Goal: Transaction & Acquisition: Purchase product/service

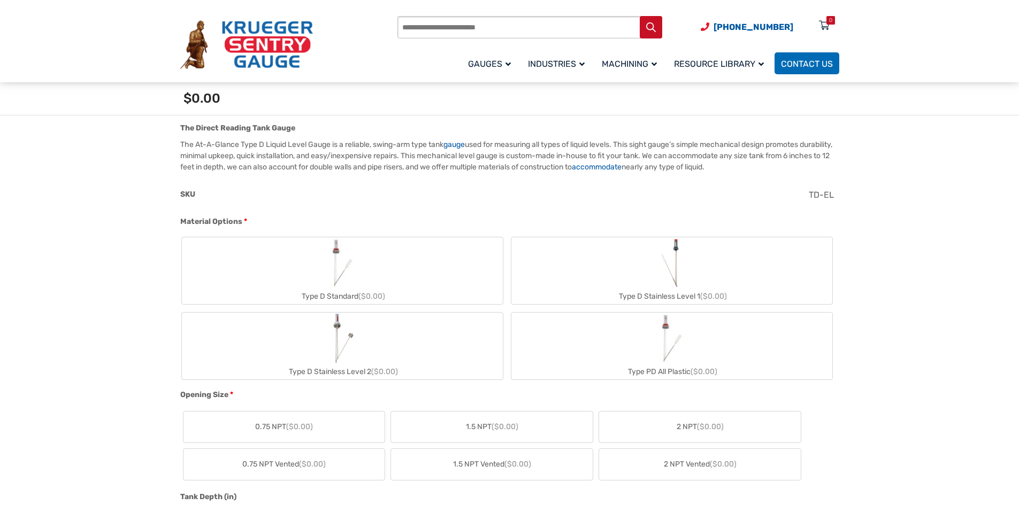
scroll to position [321, 0]
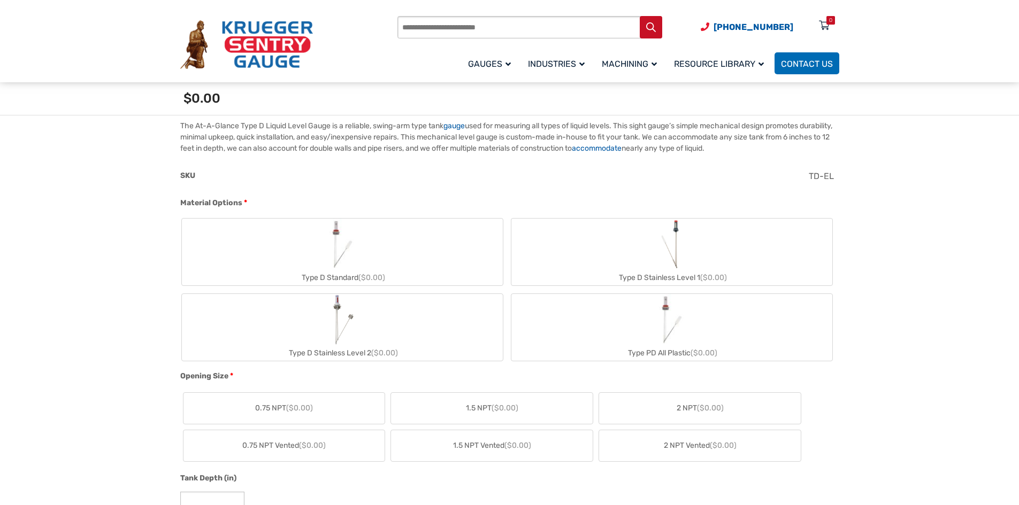
click at [333, 234] on img "Type D Standard" at bounding box center [342, 244] width 51 height 51
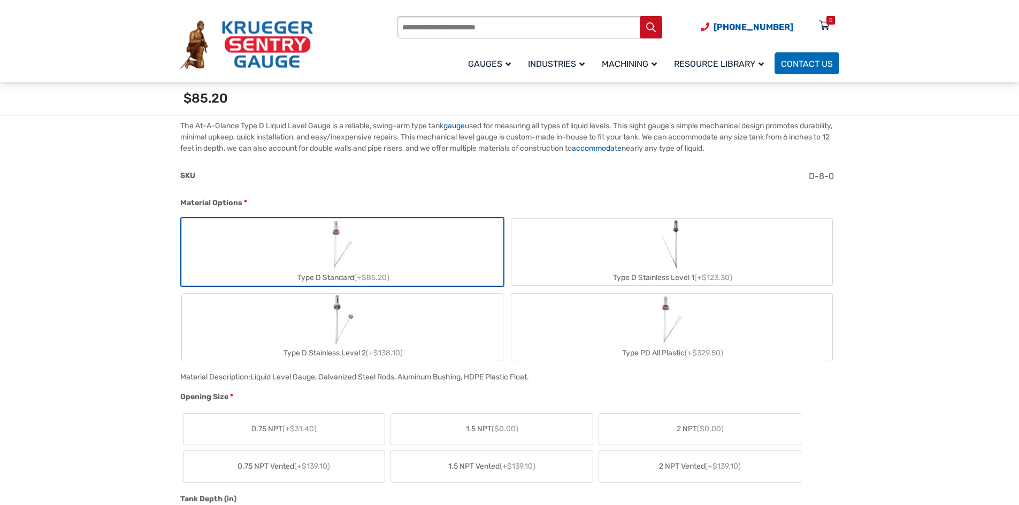
click at [335, 234] on img "Type D Standard" at bounding box center [342, 244] width 51 height 51
click at [446, 174] on div "SKU" at bounding box center [490, 177] width 620 height 14
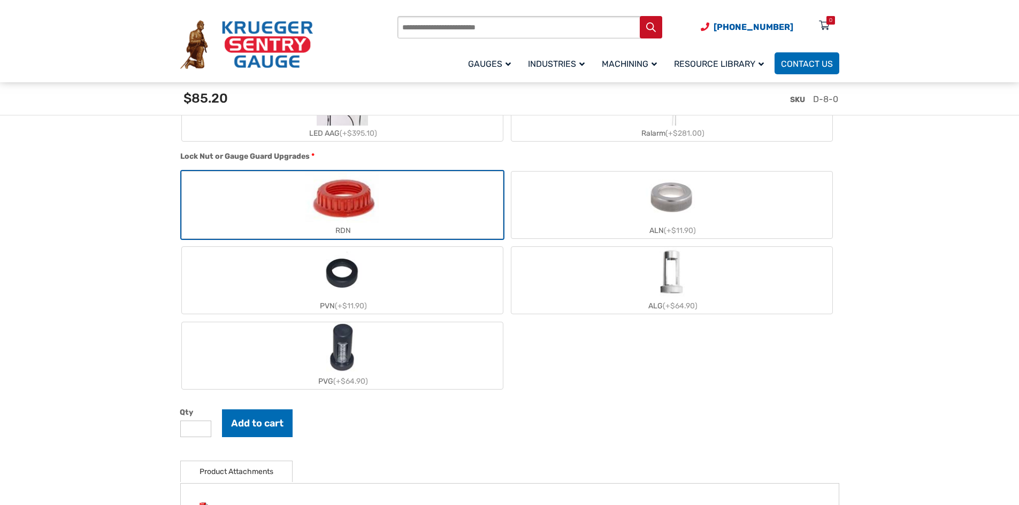
scroll to position [1123, 0]
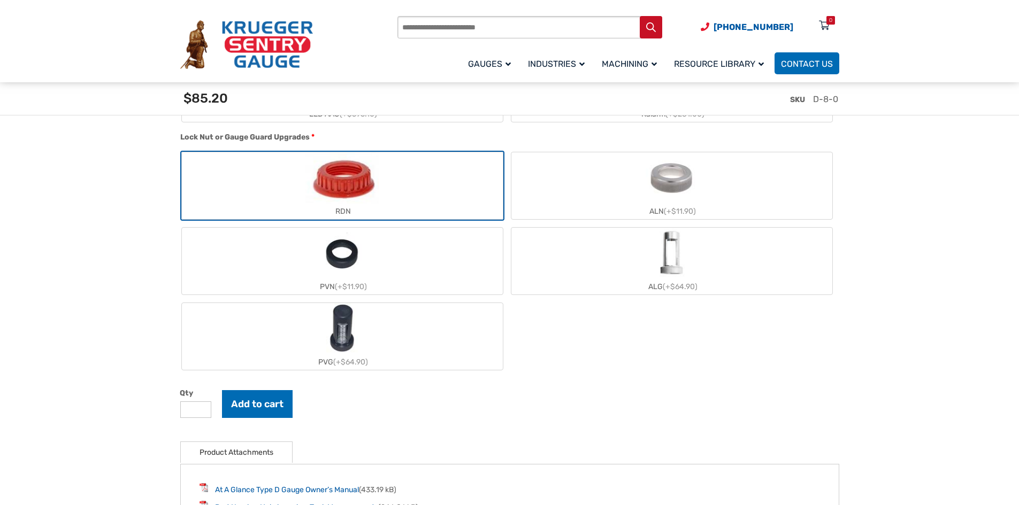
click at [356, 338] on img "PVG" at bounding box center [342, 328] width 32 height 51
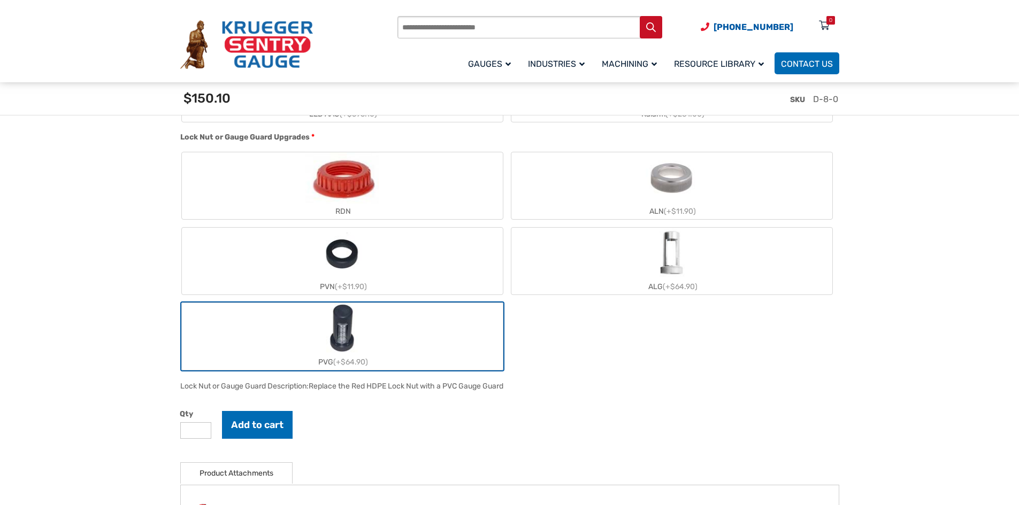
click at [352, 264] on img "PVN" at bounding box center [342, 253] width 41 height 51
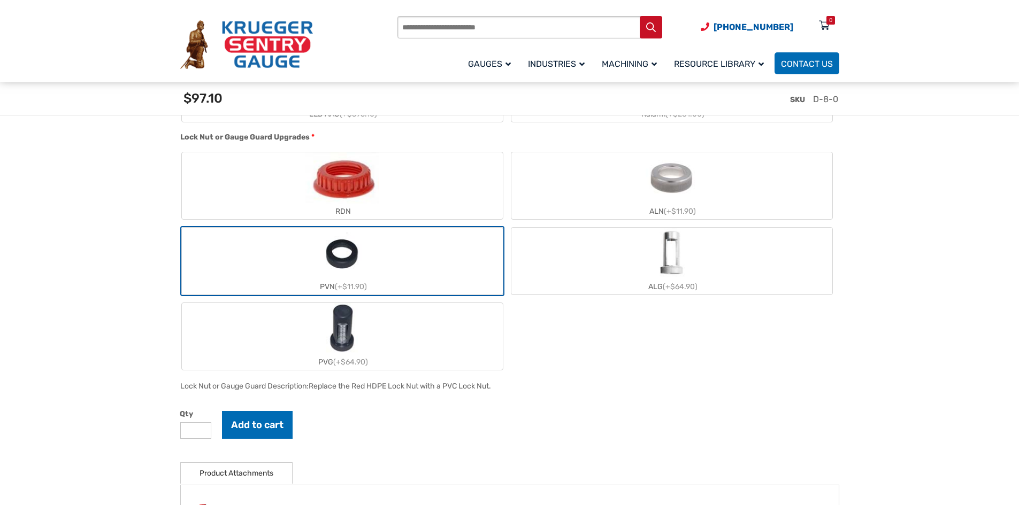
click at [325, 181] on img "RDN" at bounding box center [341, 177] width 73 height 51
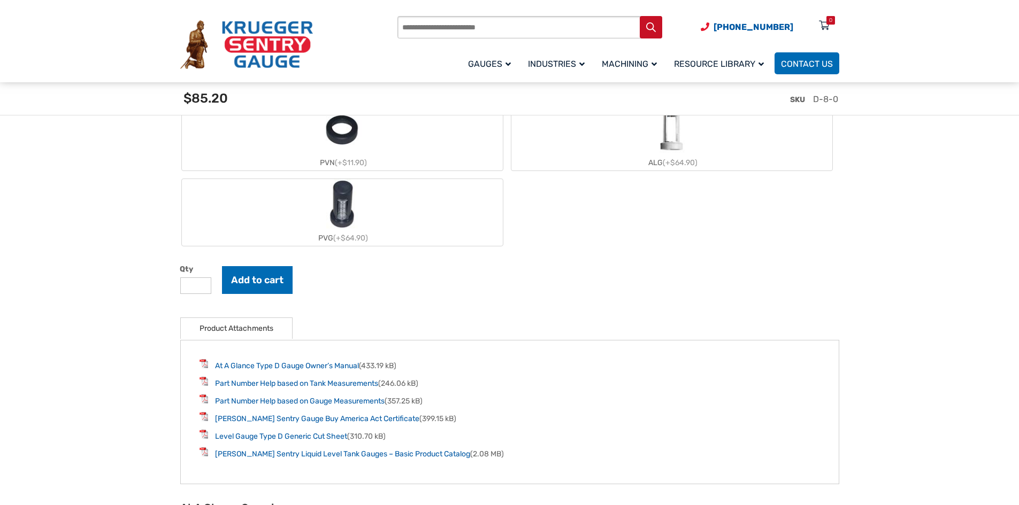
scroll to position [1284, 0]
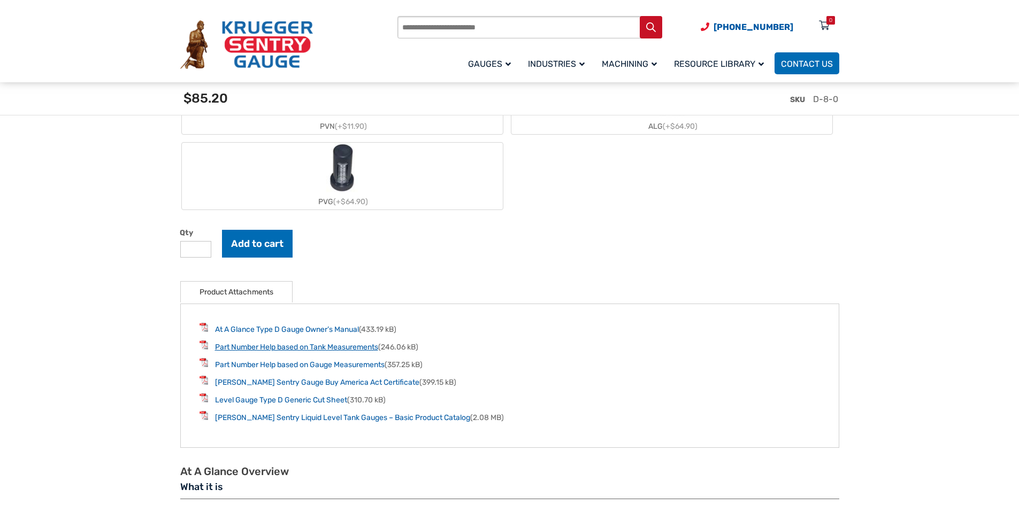
click at [329, 349] on link "Part Number Help based on Tank Measurements" at bounding box center [296, 347] width 163 height 9
